Goal: Transaction & Acquisition: Purchase product/service

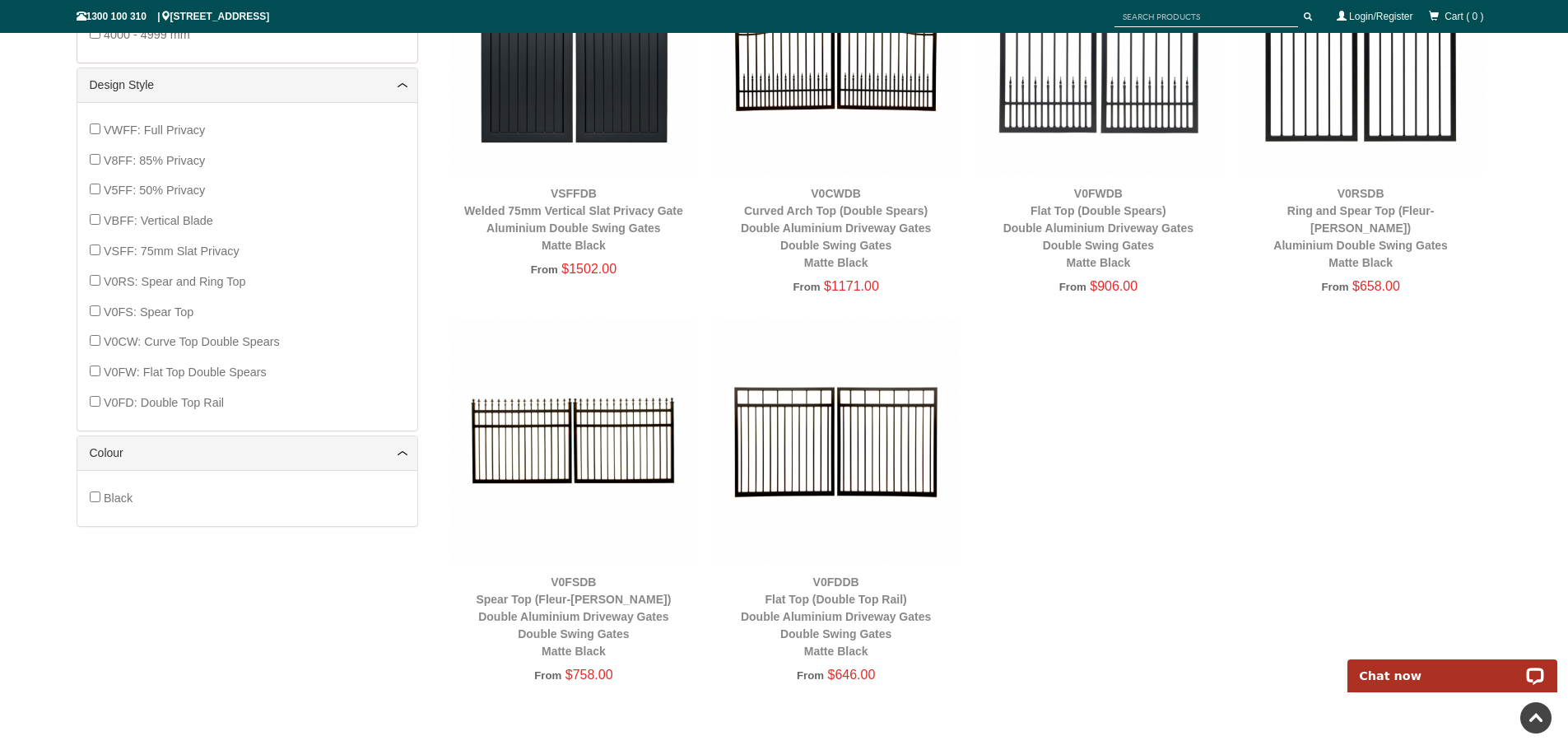
scroll to position [535, 0]
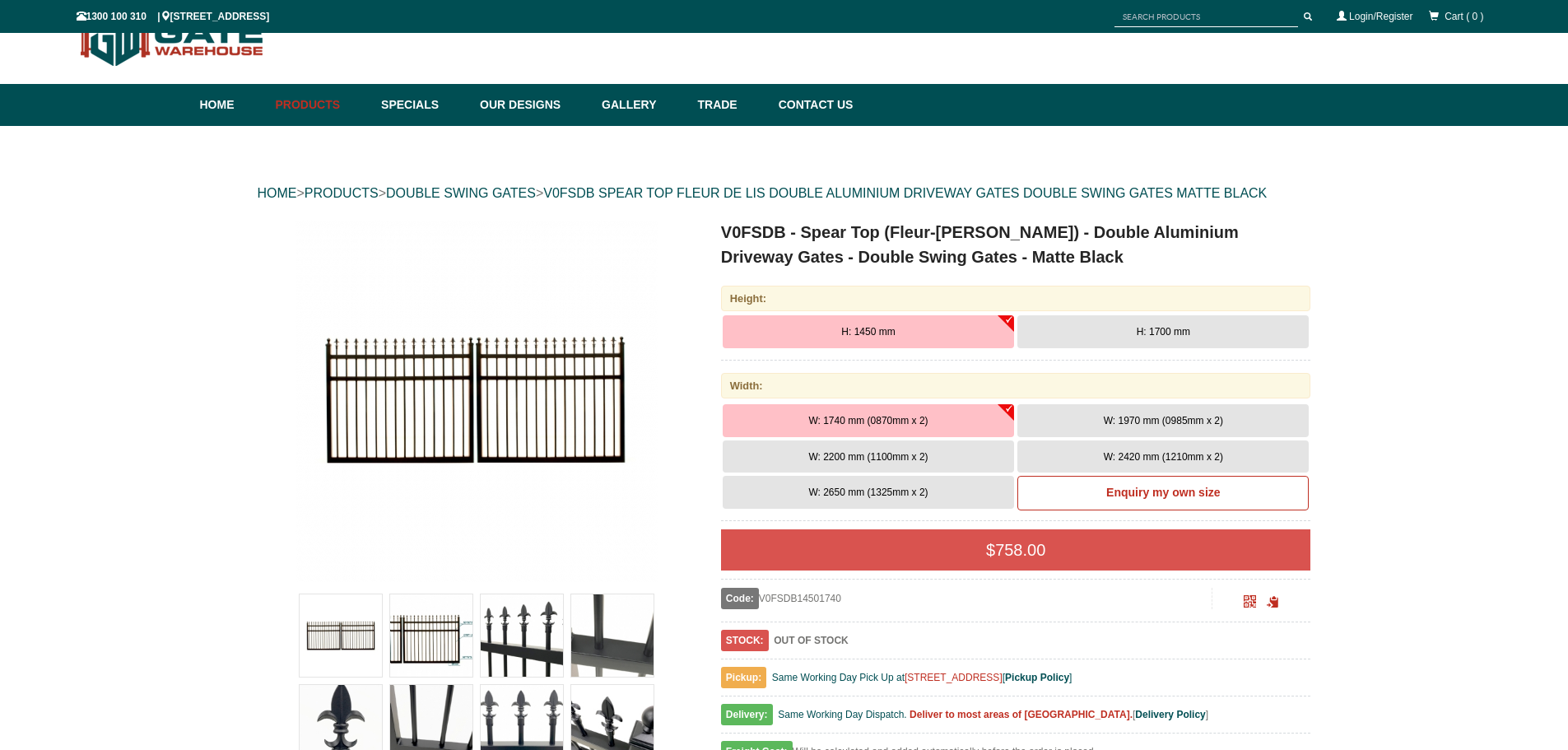
scroll to position [41, 0]
click at [923, 327] on button "H: 1450 mm" at bounding box center [868, 331] width 291 height 33
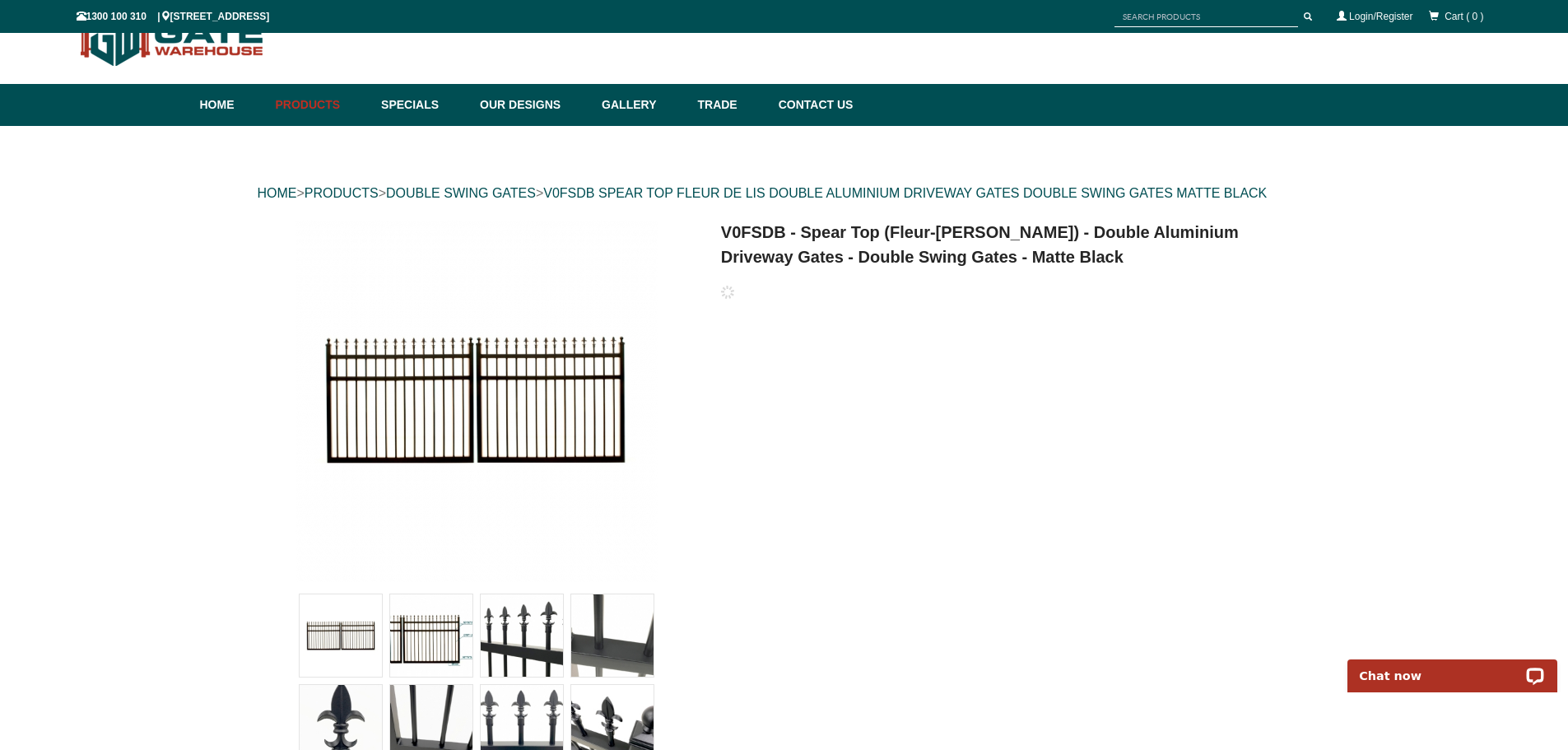
click at [705, 200] on div "HOME > PRODUCTS > DOUBLE SWING GATES > V0FSDB SPEAR TOP FLEUR DE LIS DOUBLE ALU…" at bounding box center [784, 193] width 1054 height 53
click at [718, 185] on div "HOME > PRODUCTS > DOUBLE SWING GATES > V0FSDB SPEAR TOP FLEUR DE LIS DOUBLE ALU…" at bounding box center [784, 193] width 1054 height 53
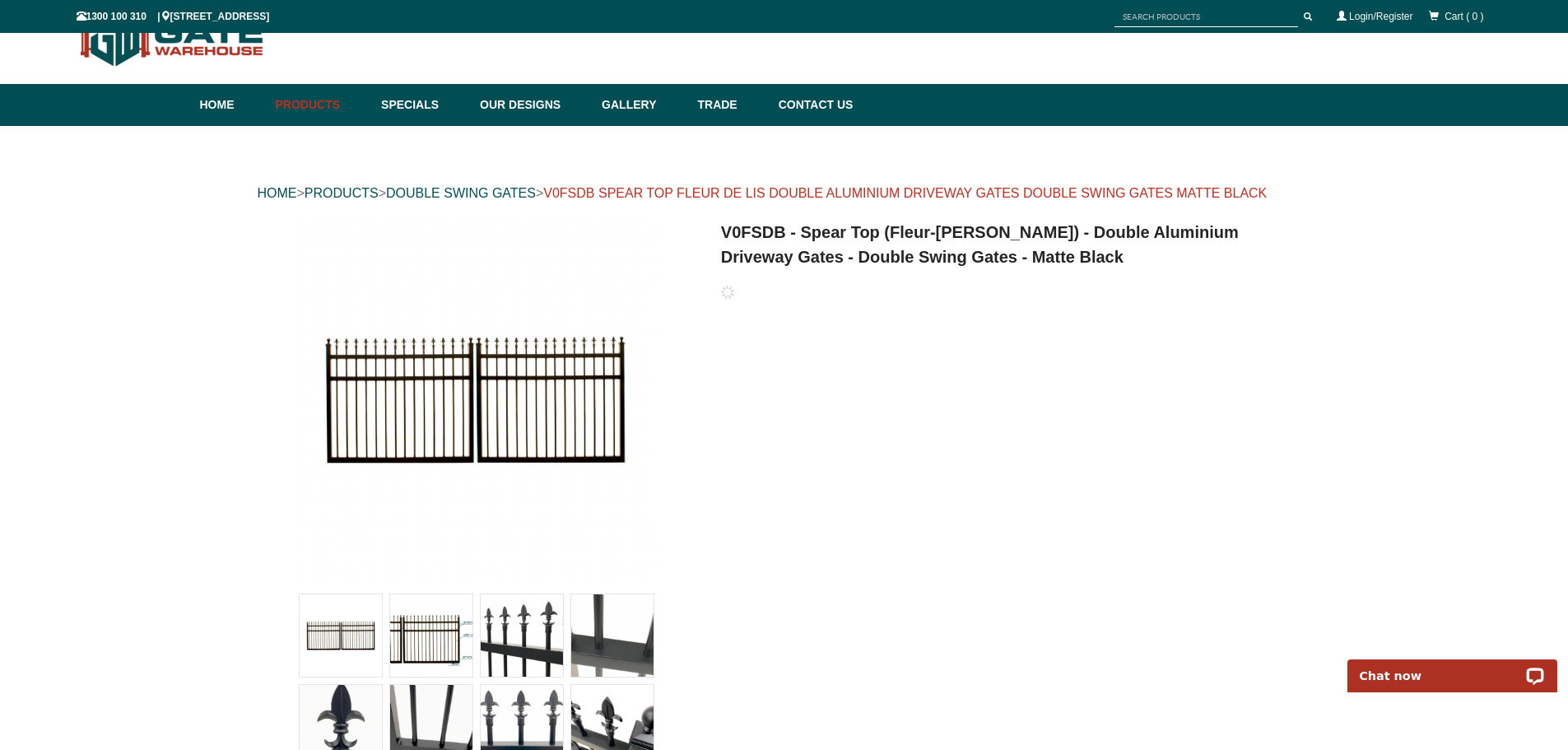
click at [725, 190] on link "V0FSDB SPEAR TOP FLEUR DE LIS DOUBLE ALUMINIUM DRIVEWAY GATES DOUBLE SWING GATE…" at bounding box center [905, 193] width 724 height 14
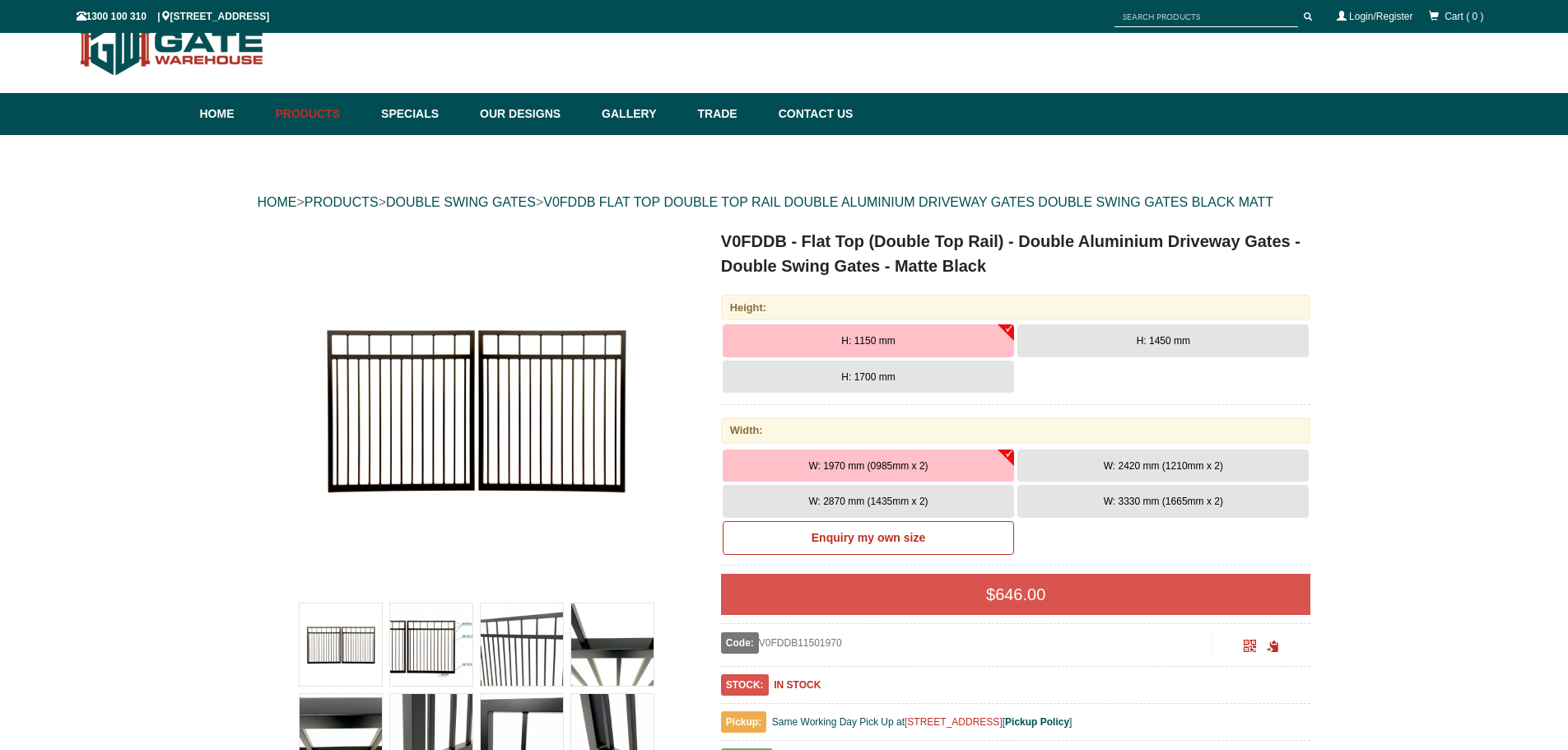
scroll to position [41, 0]
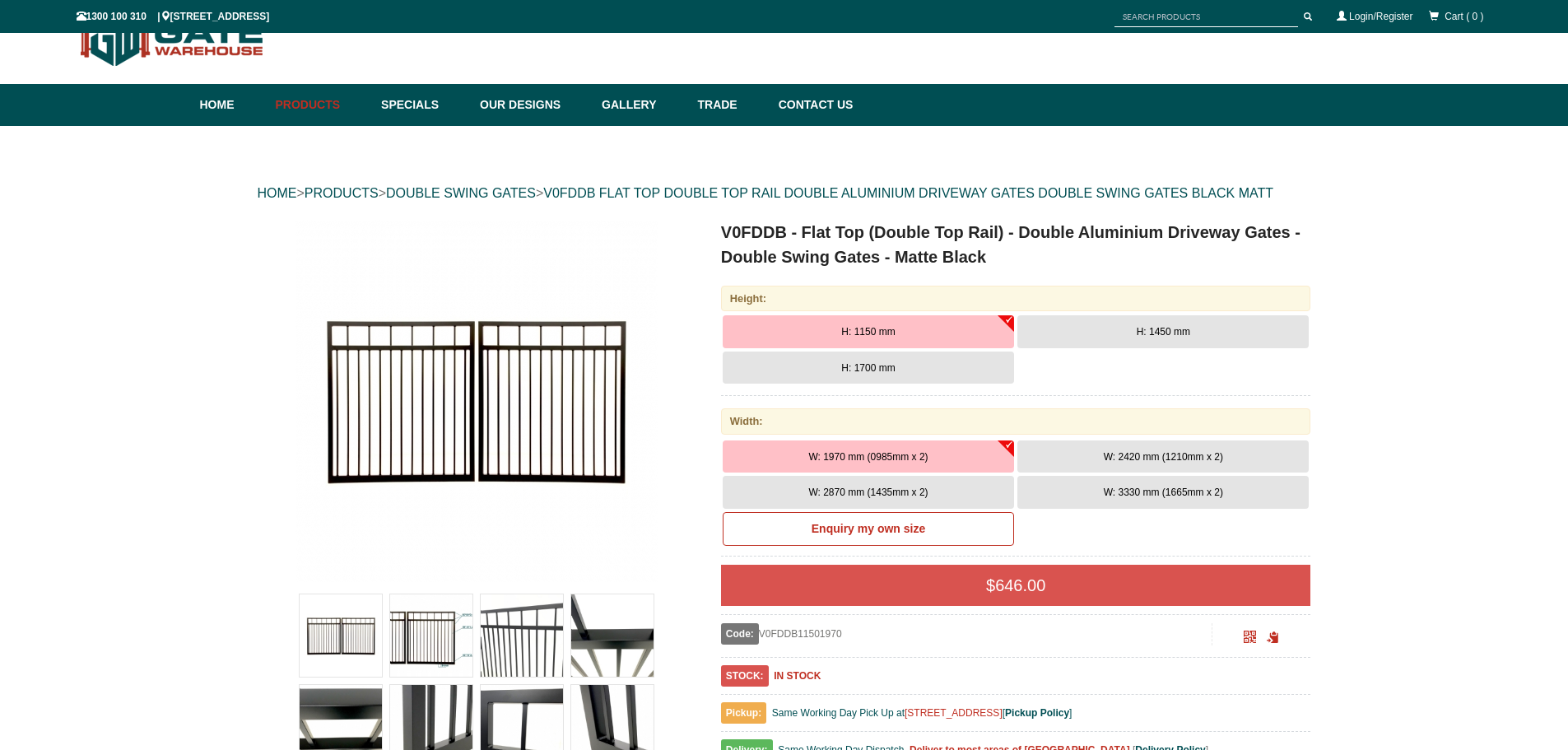
click at [1132, 329] on button "H: 1450 mm" at bounding box center [1163, 331] width 291 height 33
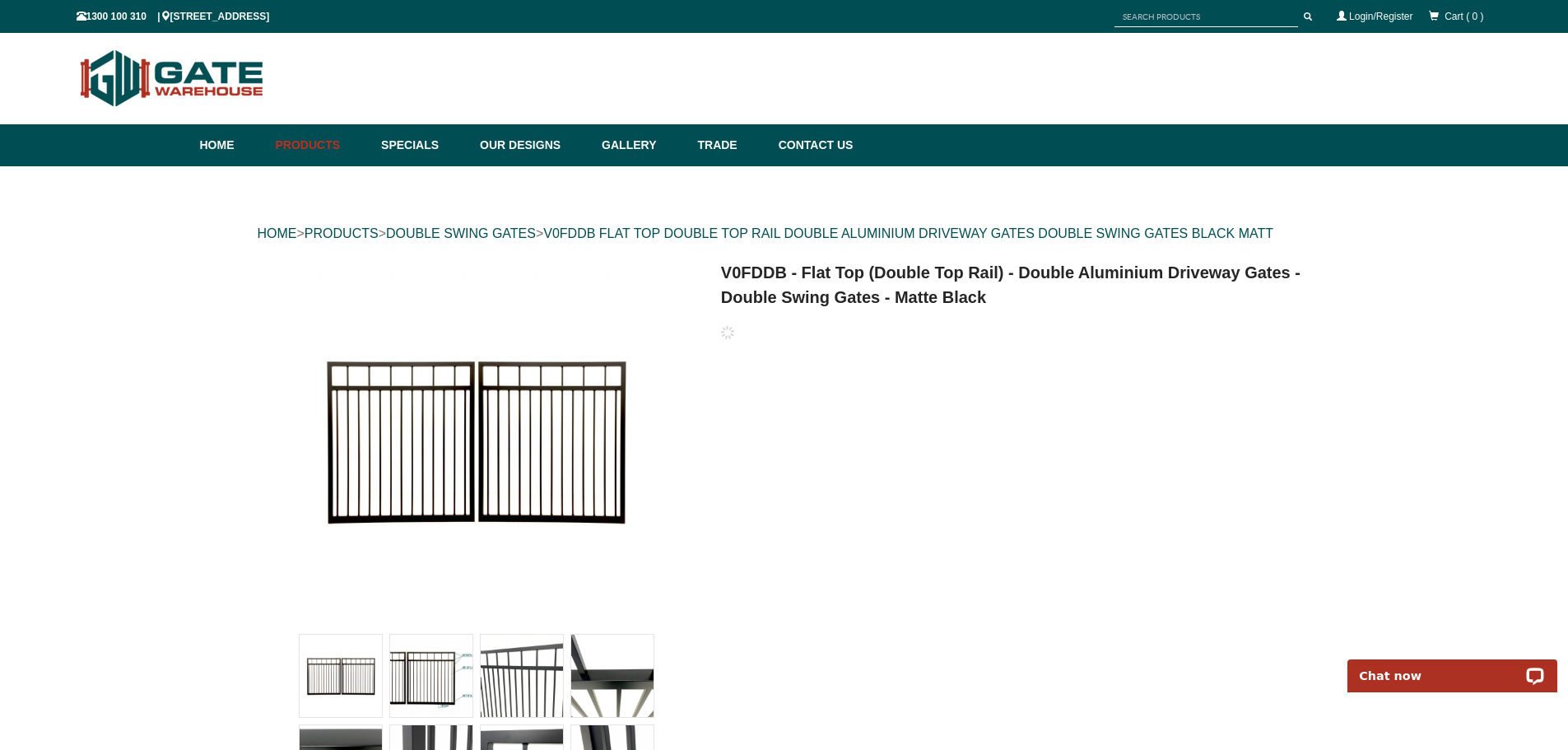
scroll to position [0, 0]
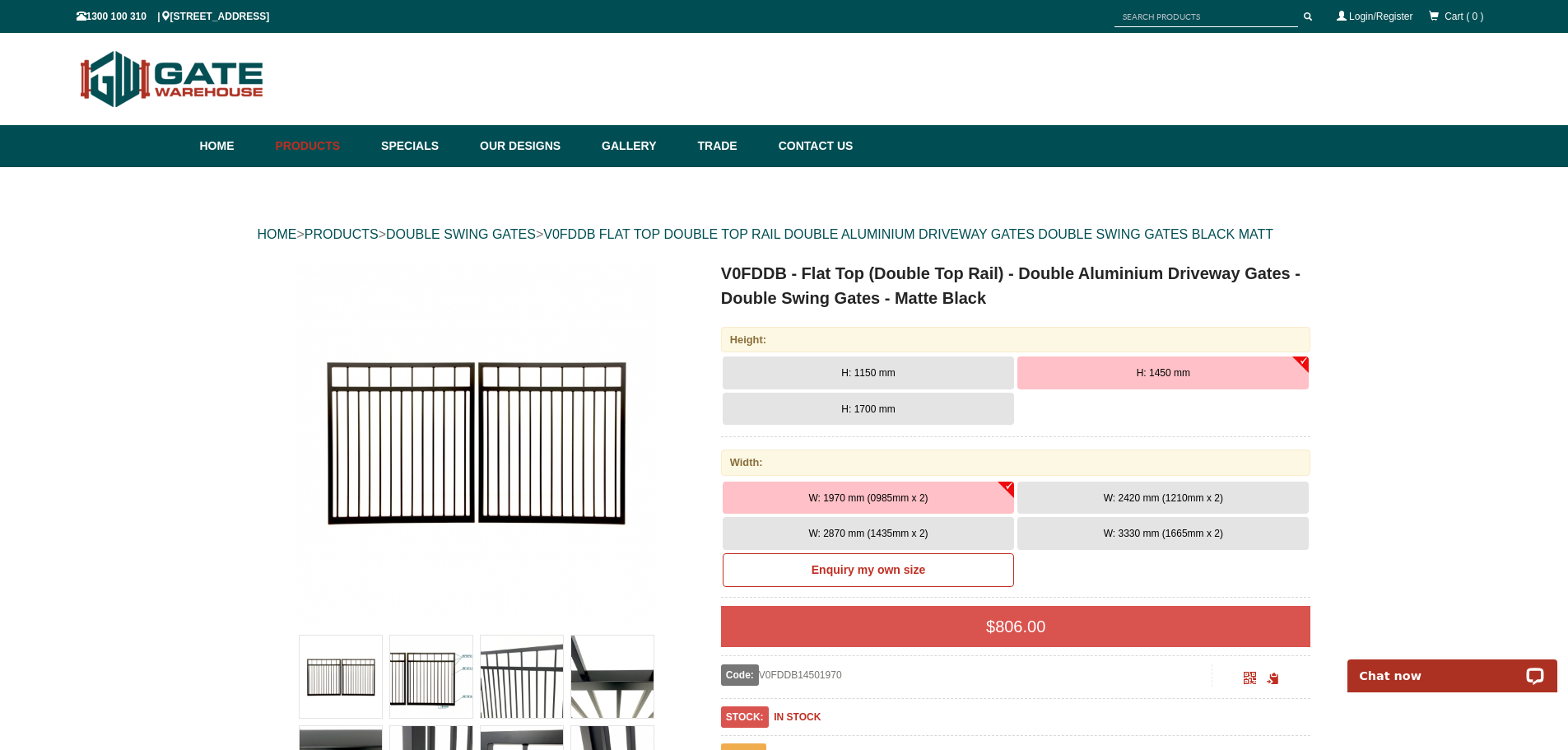
click at [1162, 375] on span "H: 1450 mm" at bounding box center [1163, 373] width 54 height 11
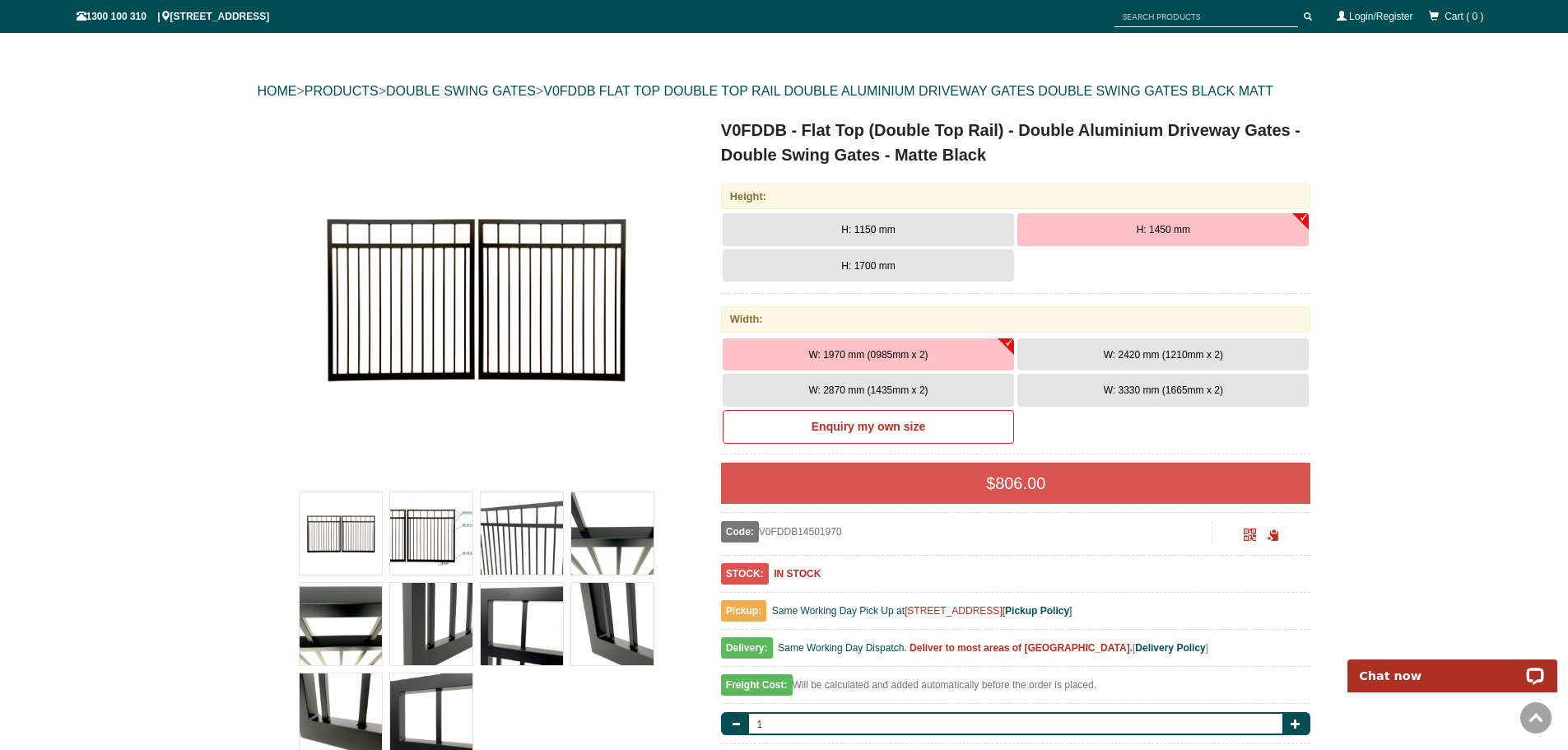
scroll to position [83, 0]
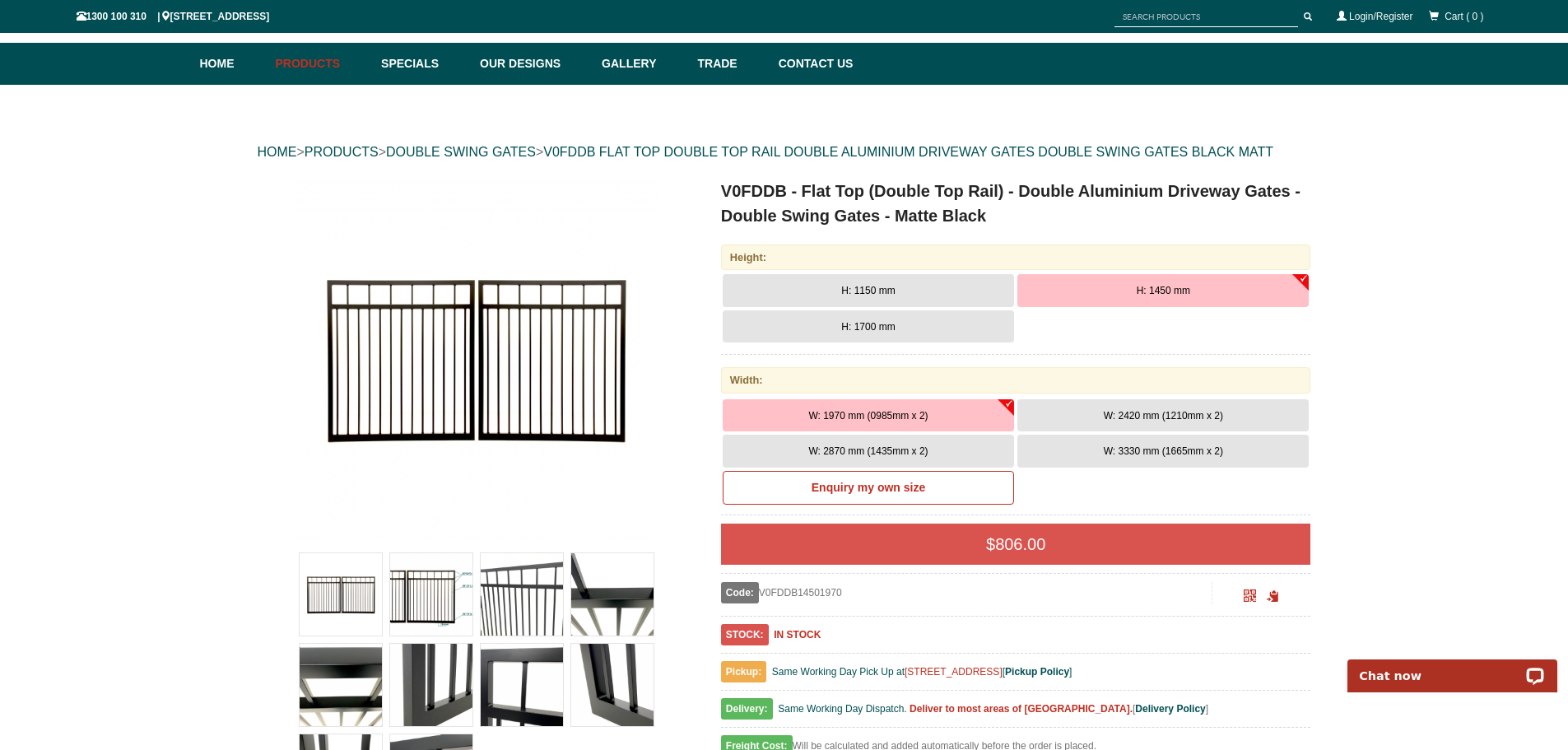
click at [1148, 454] on span "W: 3330 mm (1665mm x 2)" at bounding box center [1163, 450] width 120 height 11
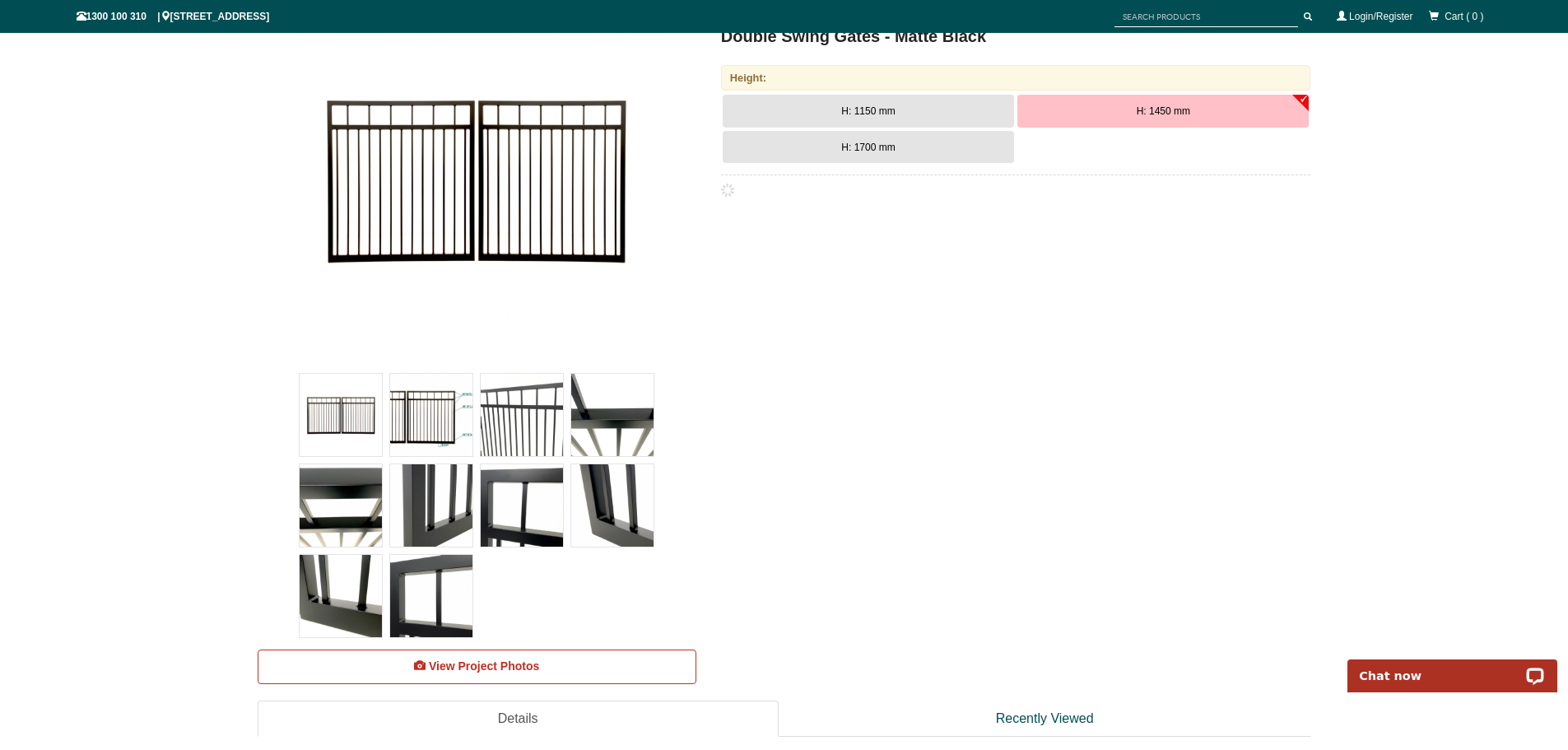
scroll to position [329, 0]
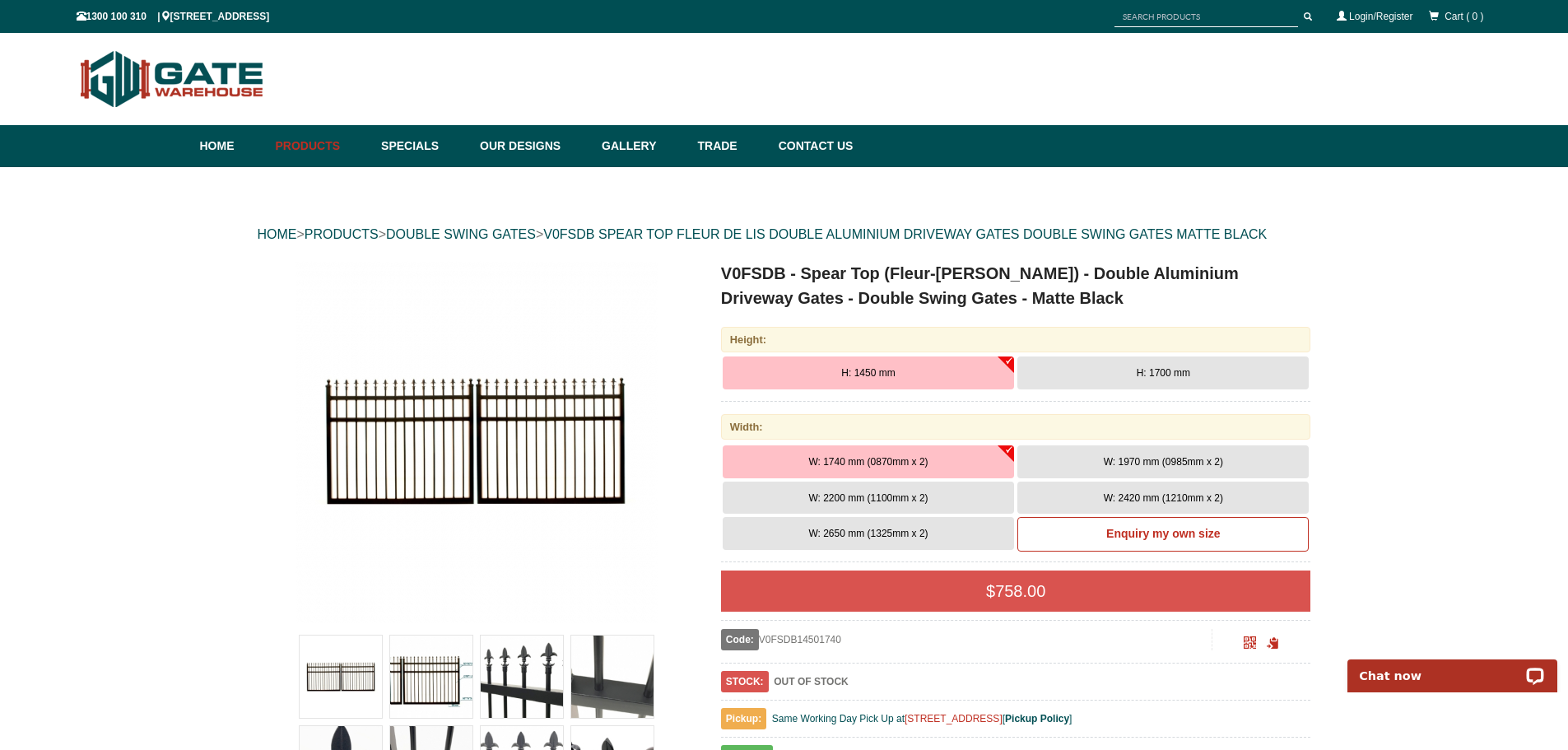
click at [1190, 373] on span "H: 1700 mm" at bounding box center [1163, 373] width 54 height 11
